Goal: Navigation & Orientation: Find specific page/section

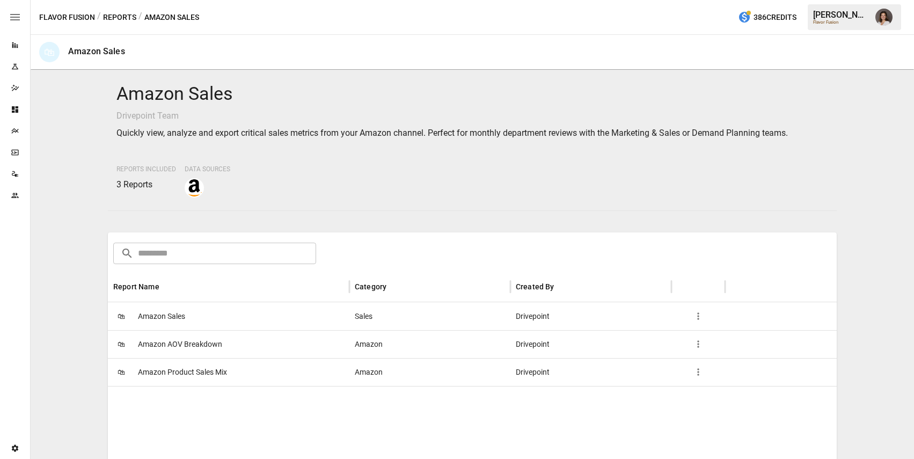
click at [126, 18] on button "Reports" at bounding box center [119, 17] width 33 height 13
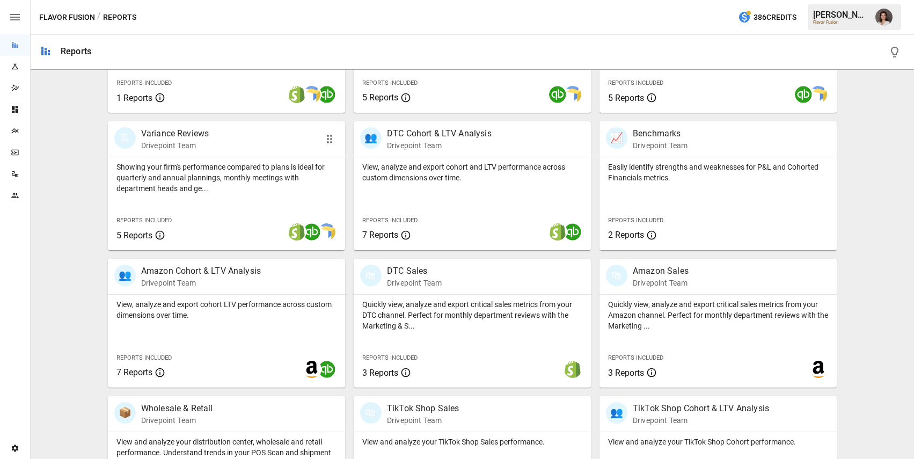
scroll to position [325, 0]
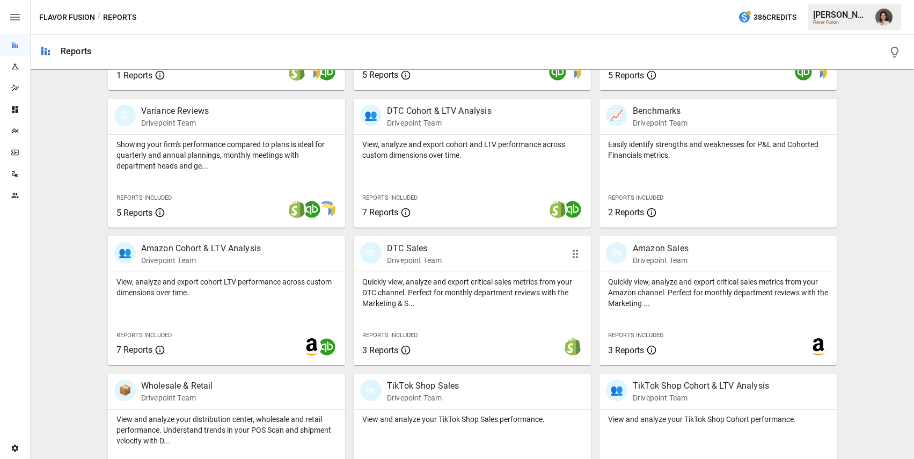
click at [404, 317] on div "Quickly view, analyze and export critical sales metrics from your DTC channel. …" at bounding box center [472, 318] width 237 height 93
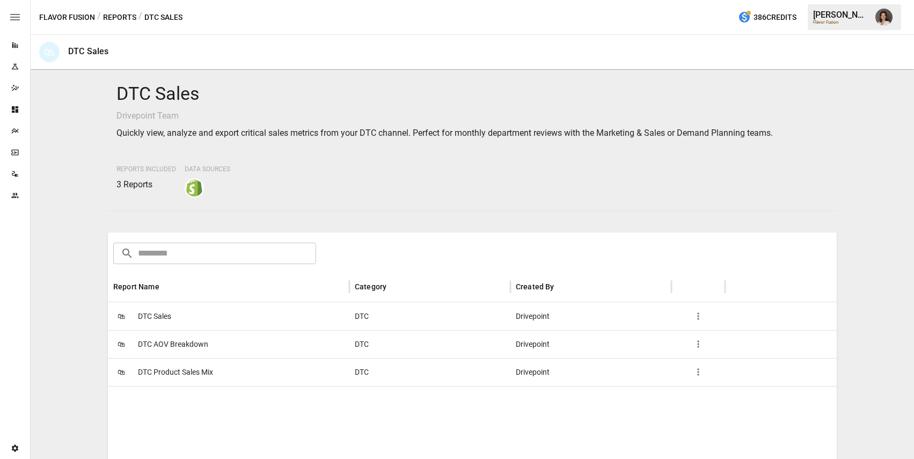
click at [113, 17] on button "Reports" at bounding box center [119, 17] width 33 height 13
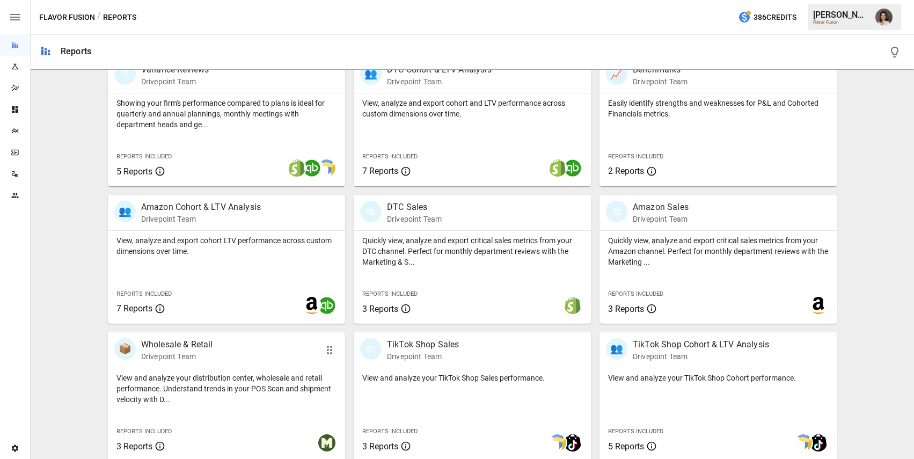
scroll to position [373, 0]
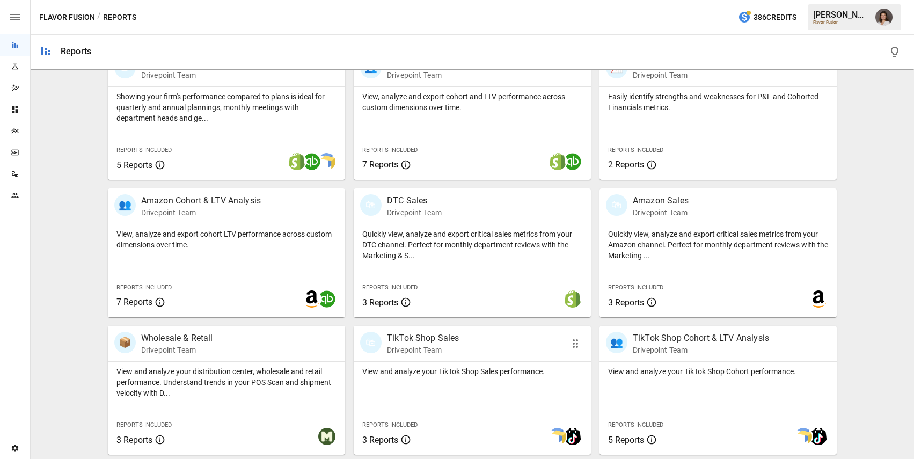
click at [429, 376] on p "View and analyze your TikTok Shop Sales performance." at bounding box center [472, 371] width 220 height 11
